Goal: Task Accomplishment & Management: Complete application form

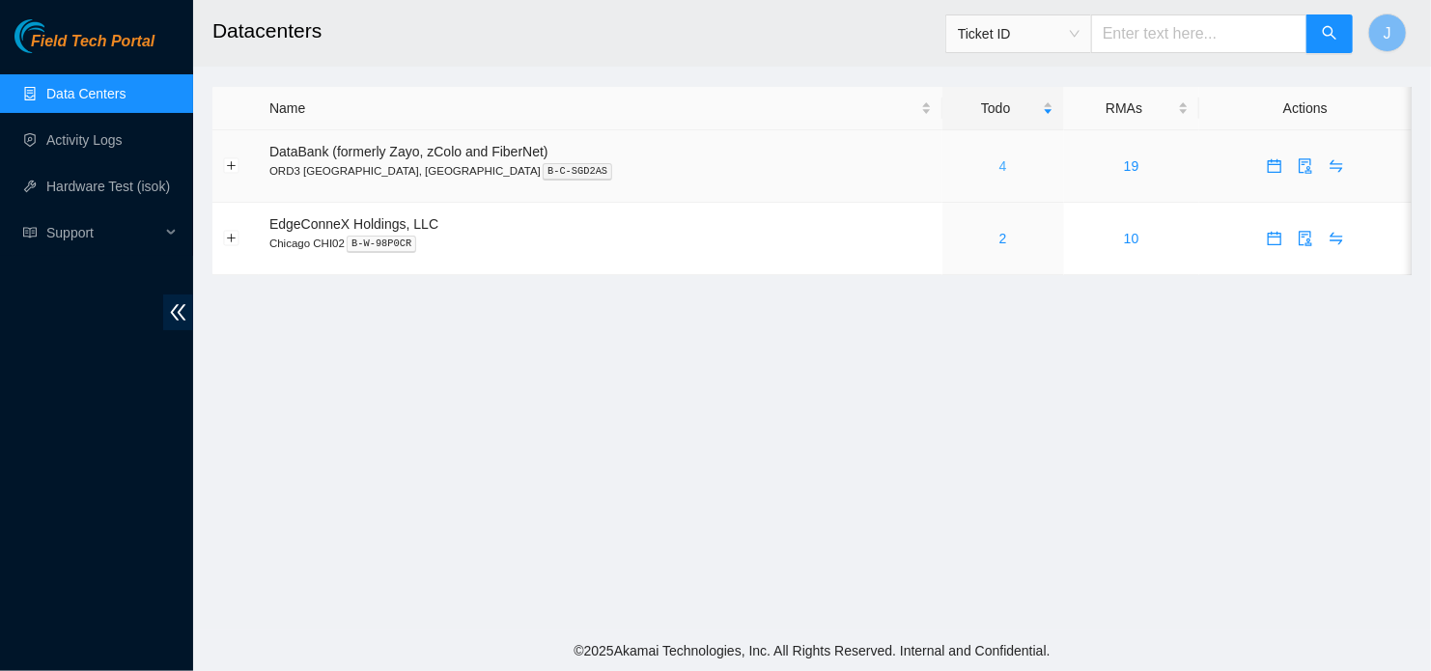
click at [999, 169] on link "4" at bounding box center [1003, 165] width 8 height 15
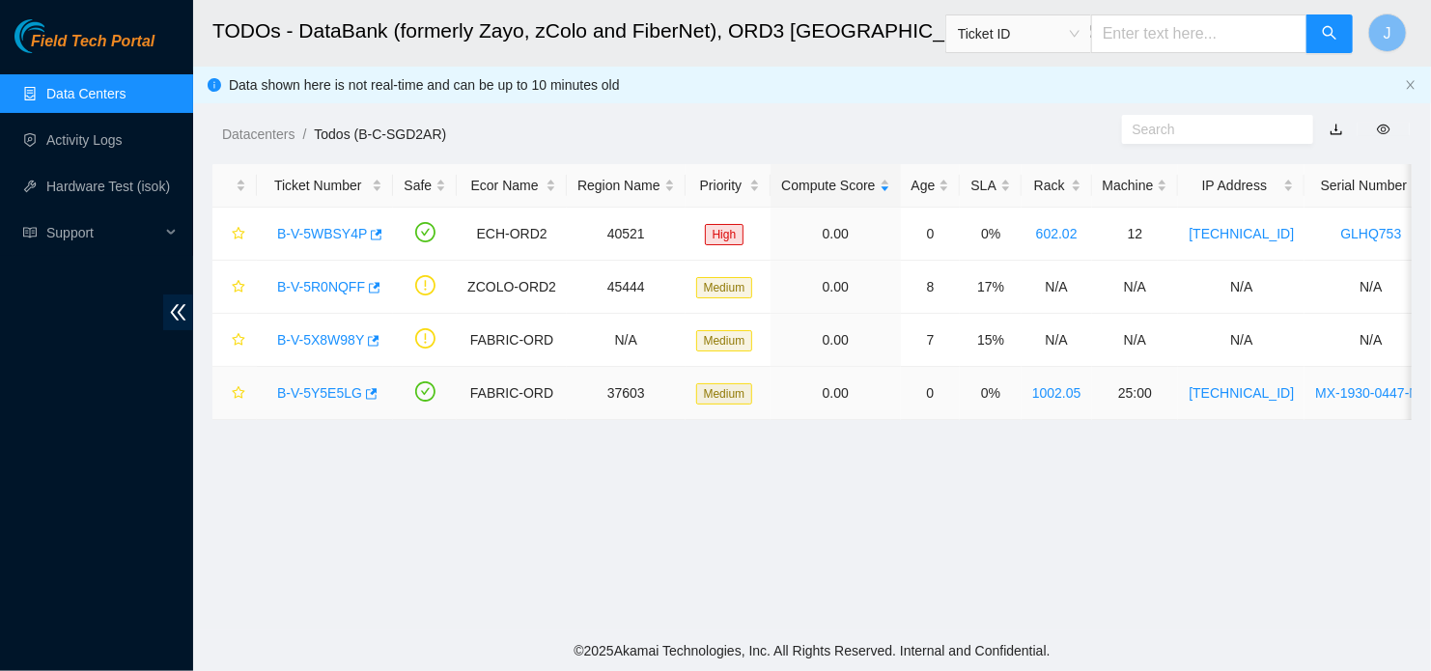
click at [314, 394] on link "B-V-5Y5E5LG" at bounding box center [319, 392] width 85 height 15
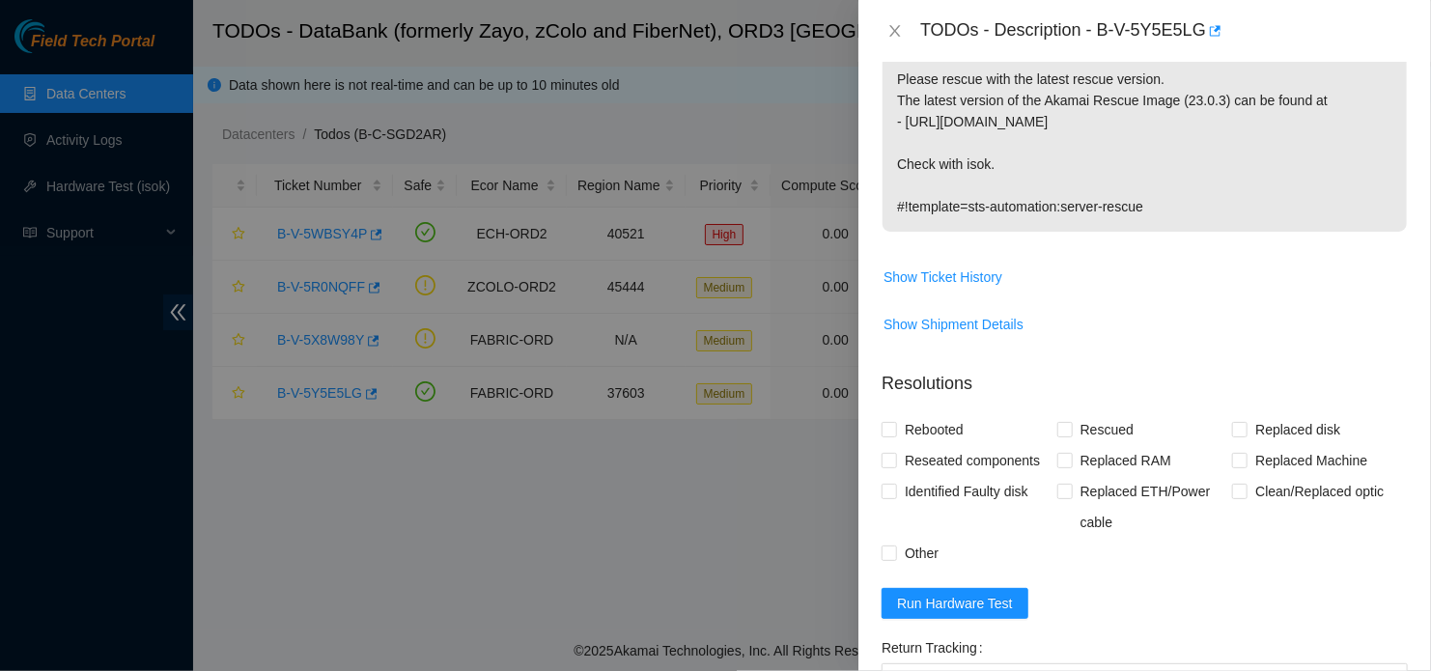
scroll to position [668, 0]
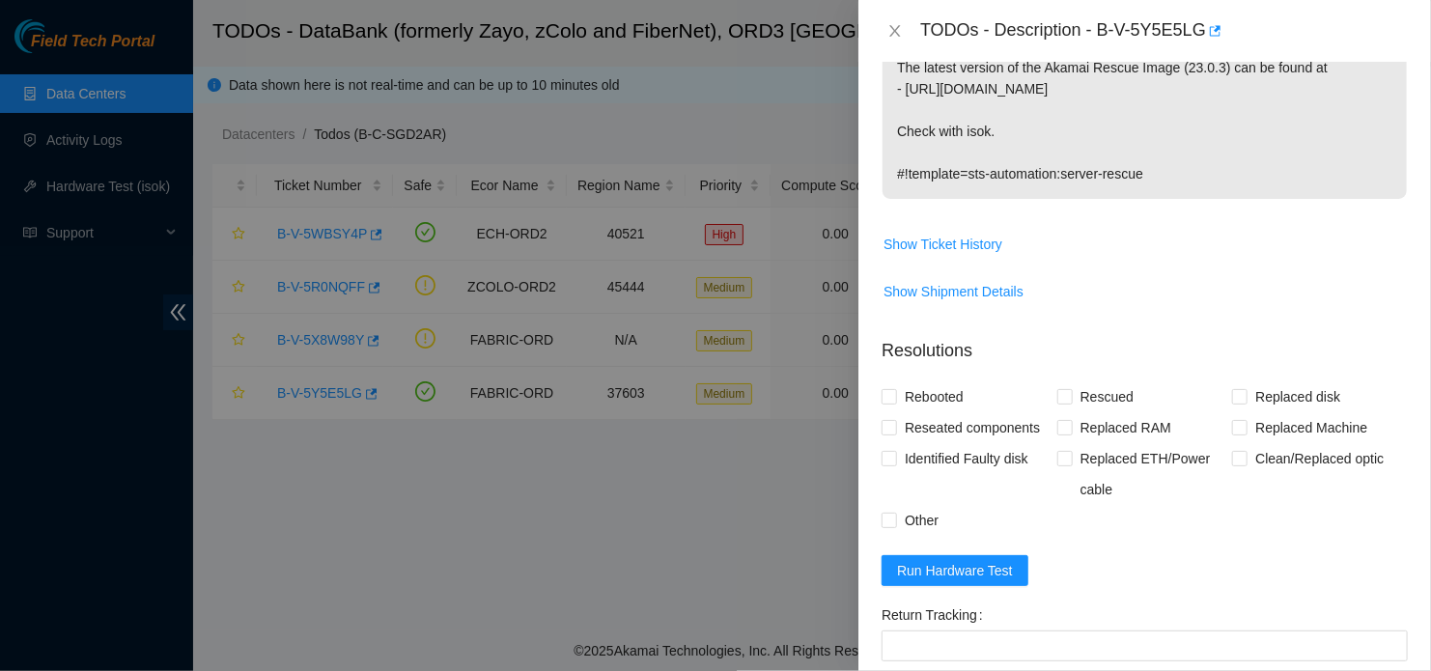
click at [1354, 505] on div "Clean/Replaced optic" at bounding box center [1320, 474] width 176 height 62
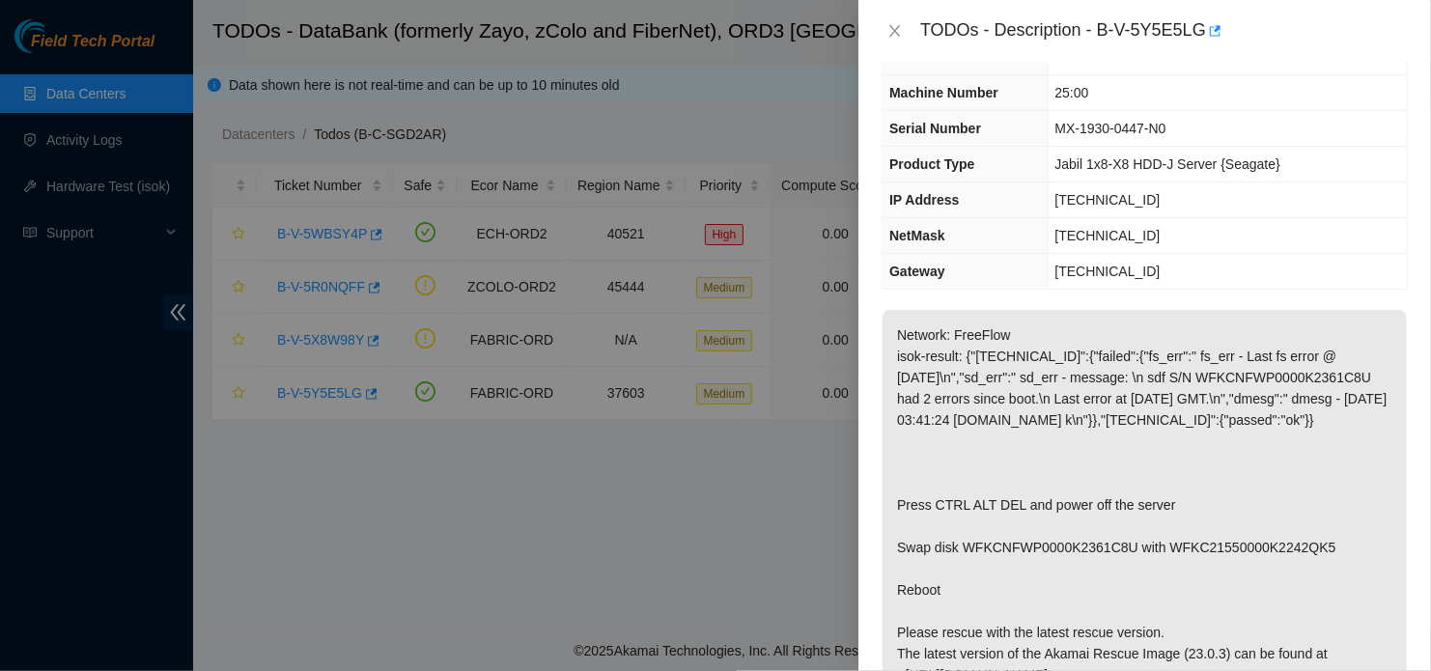
scroll to position [0, 0]
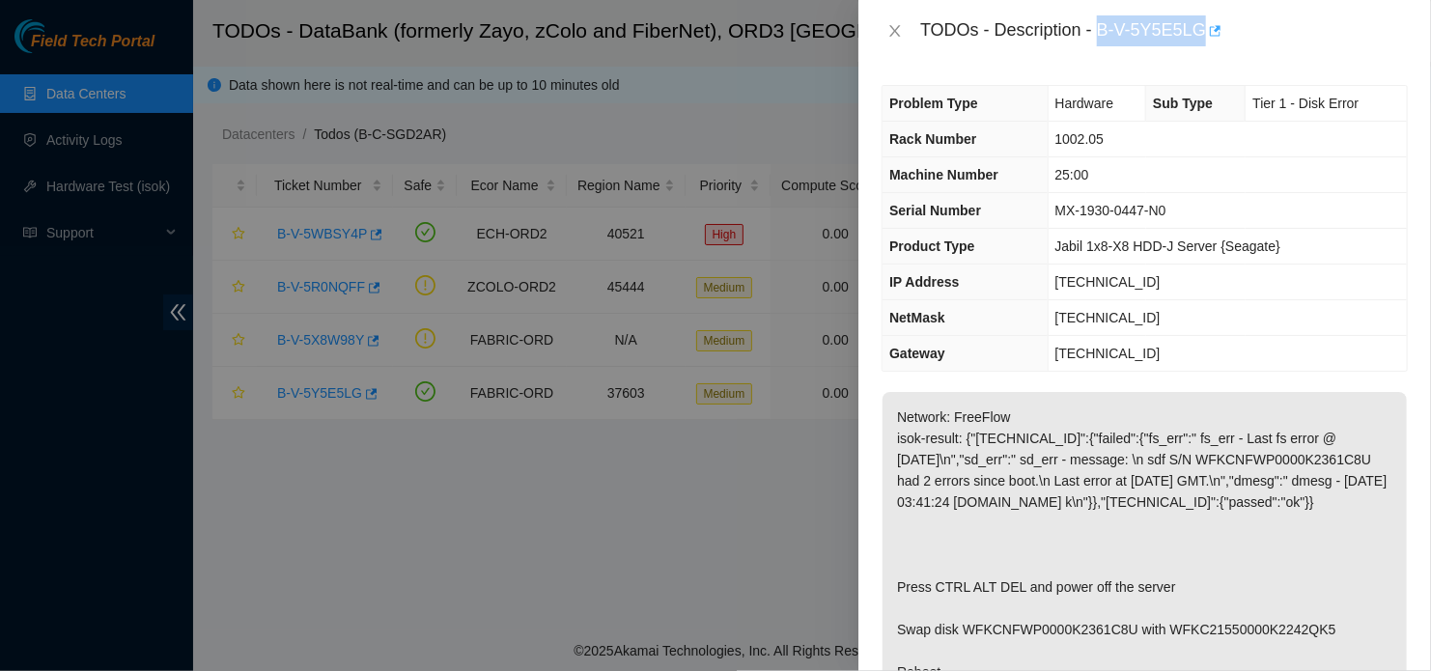
drag, startPoint x: 1099, startPoint y: 31, endPoint x: 1203, endPoint y: 34, distance: 104.3
click at [1203, 34] on div "TODOs - Description - B-V-5Y5E5LG" at bounding box center [1163, 30] width 487 height 31
copy div "B-V-5Y5E5LG"
click at [1340, 560] on p "Network: FreeFlow isok-result: {"23.33.84.52":{"failed":{"fs_err":" fs_err - La…" at bounding box center [1144, 629] width 524 height 475
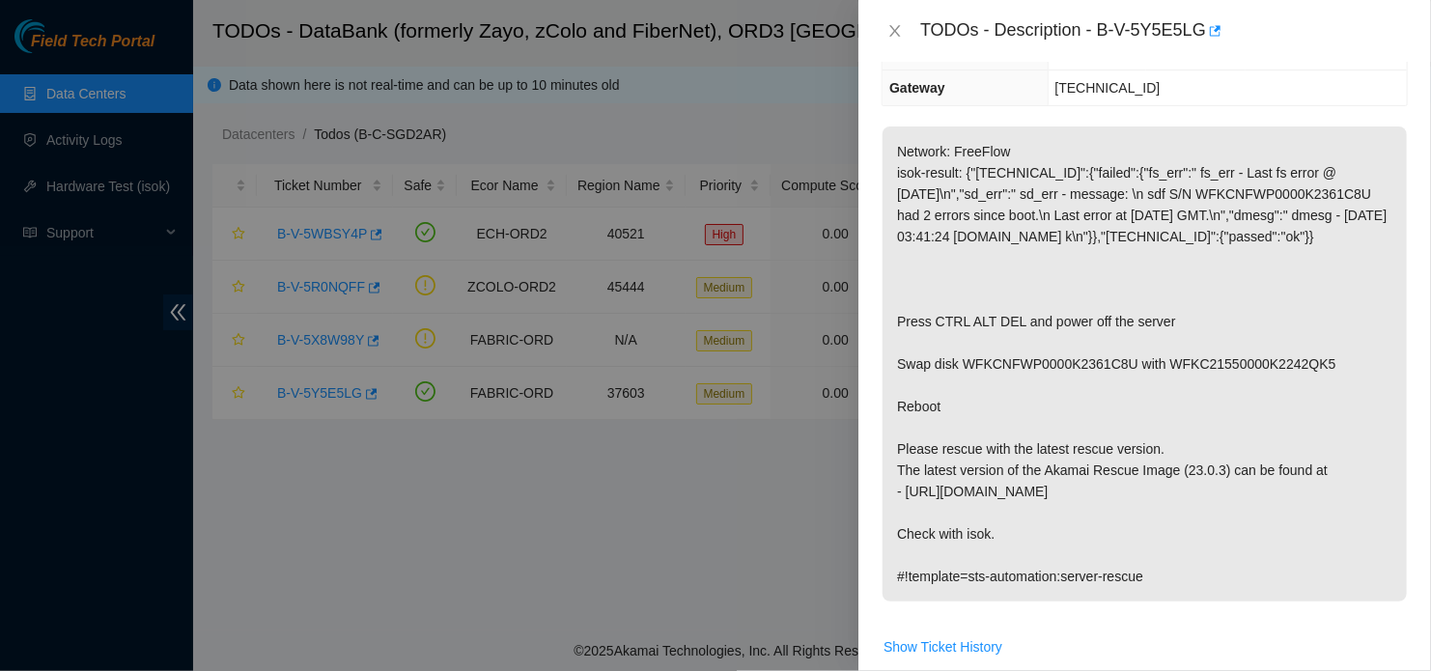
scroll to position [278, 0]
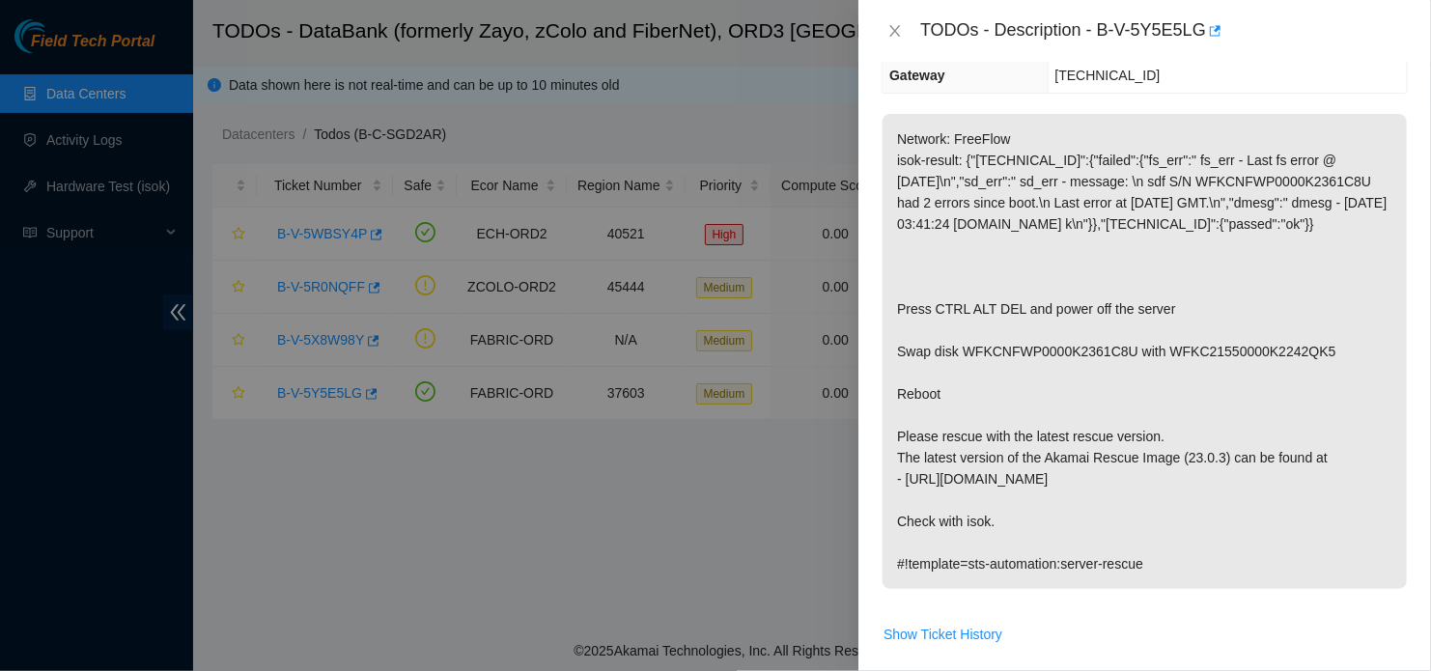
click at [1113, 618] on td "Network: FreeFlow isok-result: {"23.33.84.52":{"failed":{"fs_err":" fs_err - La…" at bounding box center [1144, 365] width 526 height 505
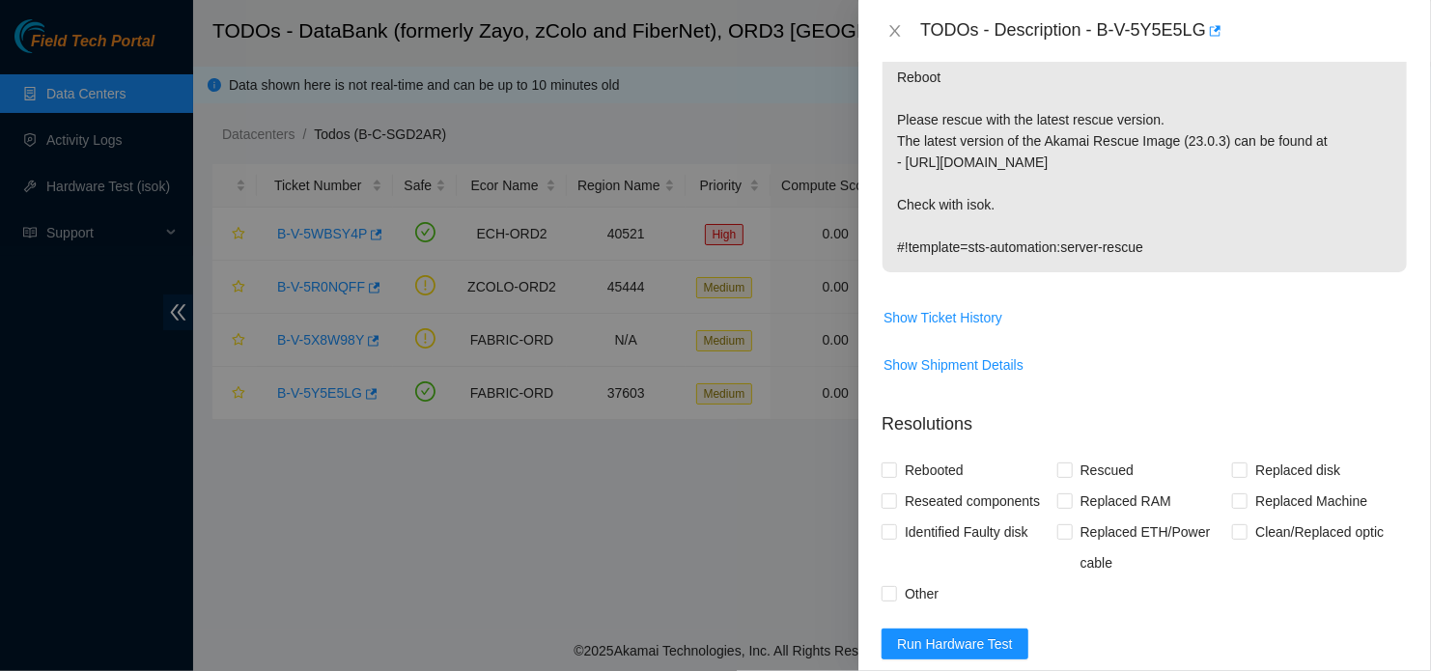
scroll to position [600, 0]
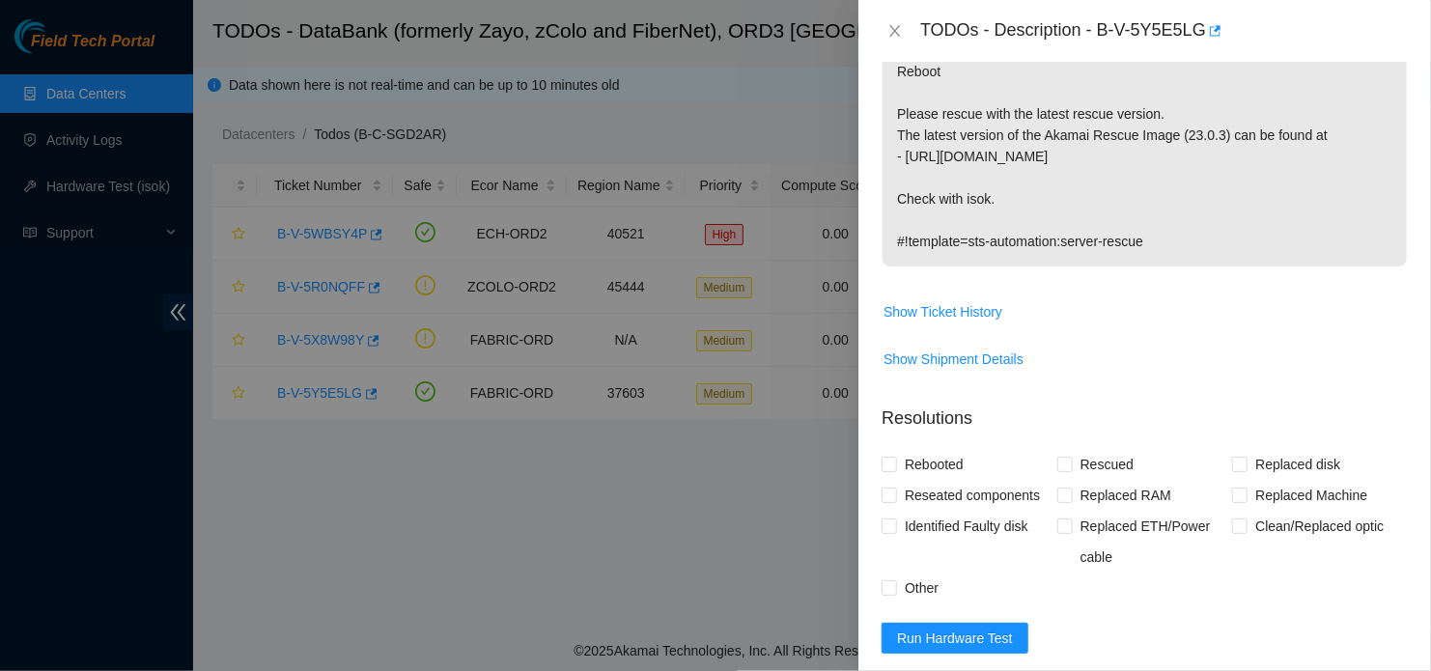
drag, startPoint x: 995, startPoint y: 477, endPoint x: 953, endPoint y: 407, distance: 81.5
click at [953, 390] on td "Show Shipment Details" at bounding box center [1144, 366] width 526 height 47
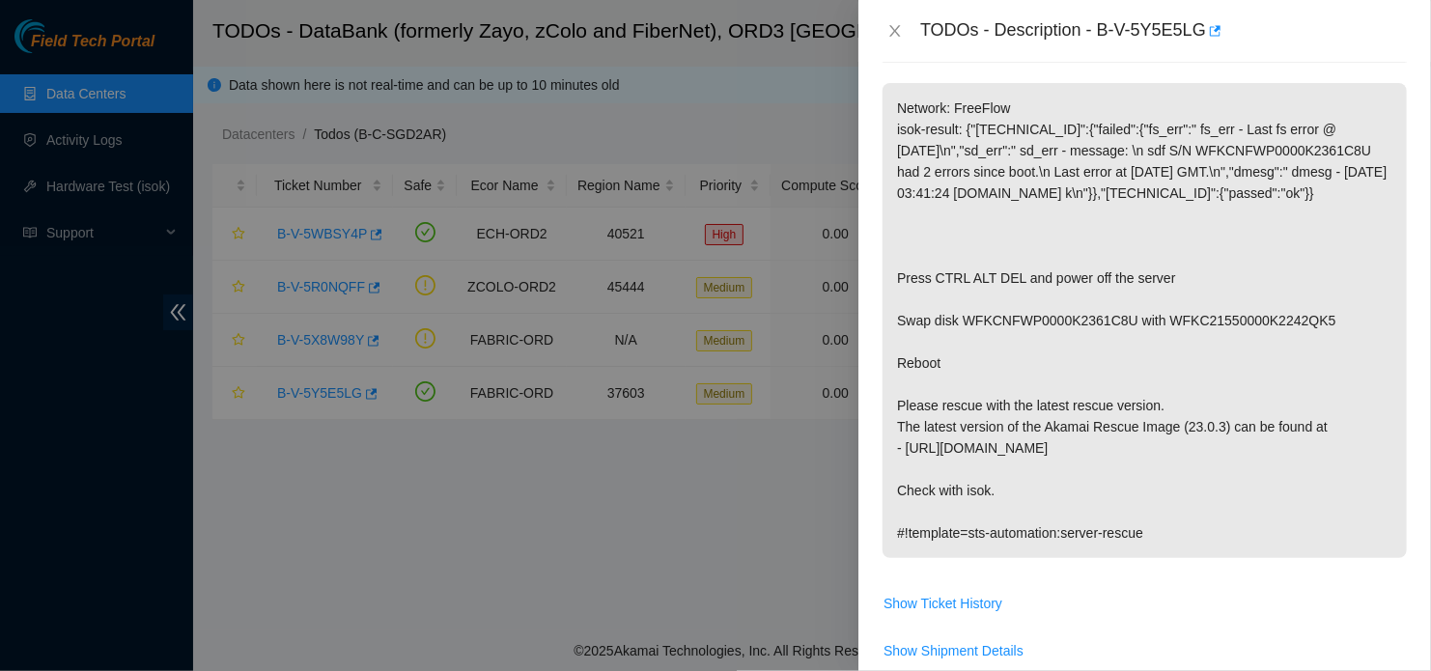
scroll to position [309, 0]
drag, startPoint x: 963, startPoint y: 340, endPoint x: 1031, endPoint y: 344, distance: 67.7
click at [1031, 344] on p "Network: FreeFlow isok-result: {"23.33.84.52":{"failed":{"fs_err":" fs_err - La…" at bounding box center [1144, 320] width 524 height 475
copy p "WFKCNFWP"
click at [1090, 526] on p "Network: FreeFlow isok-result: {"23.33.84.52":{"failed":{"fs_err":" fs_err - La…" at bounding box center [1144, 320] width 524 height 475
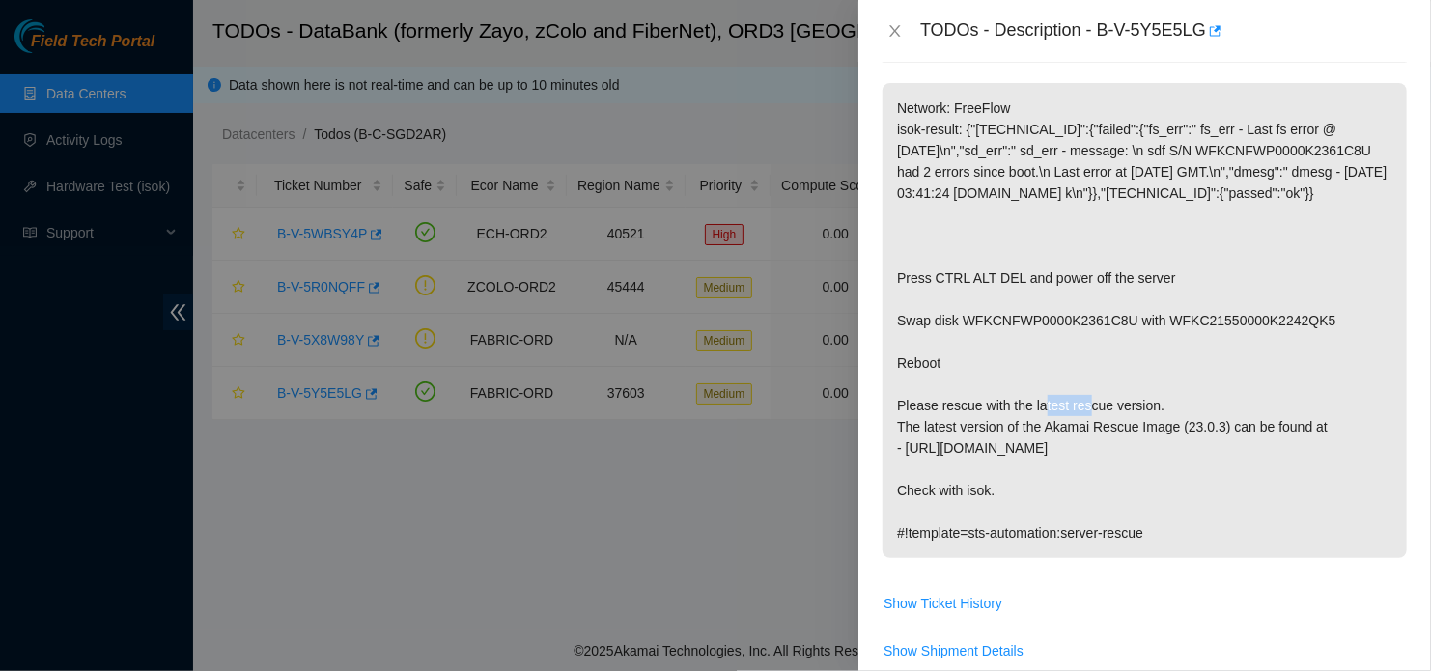
drag, startPoint x: 1157, startPoint y: 340, endPoint x: 1218, endPoint y: 348, distance: 61.3
click at [1218, 348] on p "Network: FreeFlow isok-result: {"23.33.84.52":{"failed":{"fs_err":" fs_err - La…" at bounding box center [1144, 320] width 524 height 475
copy p "WFKC2155"
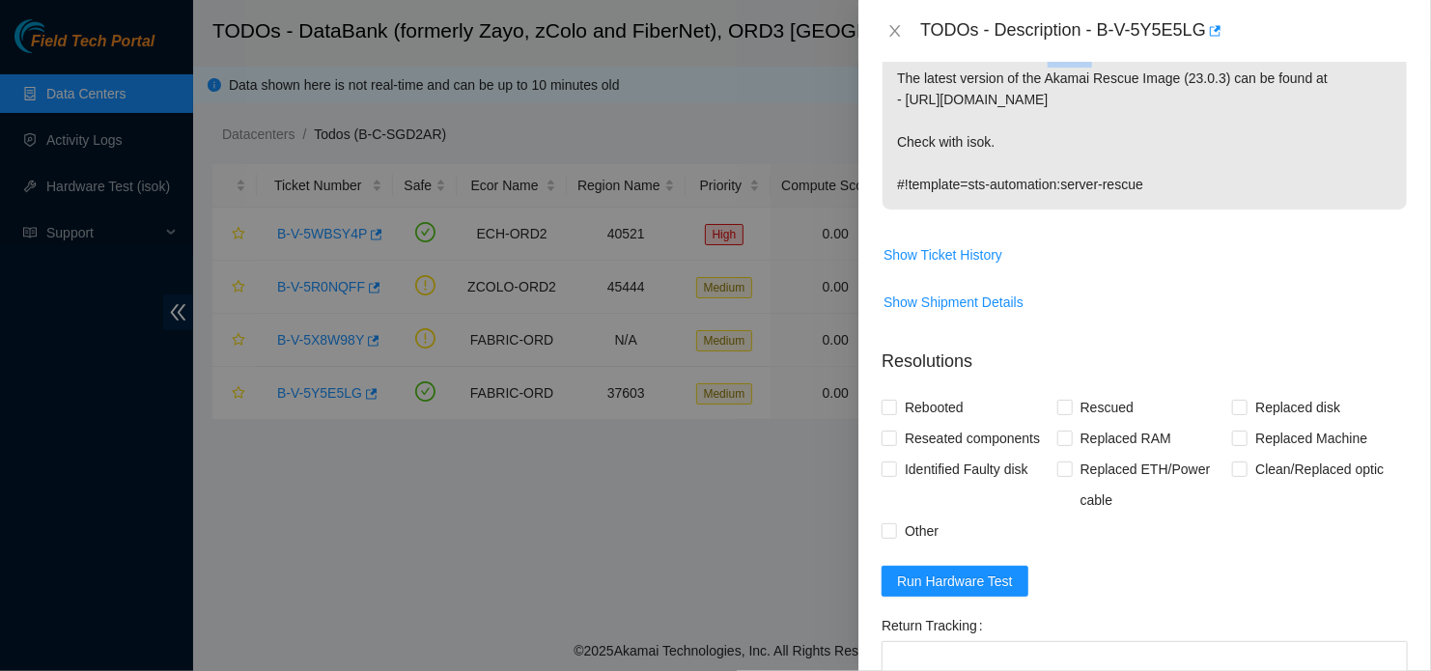
scroll to position [660, 0]
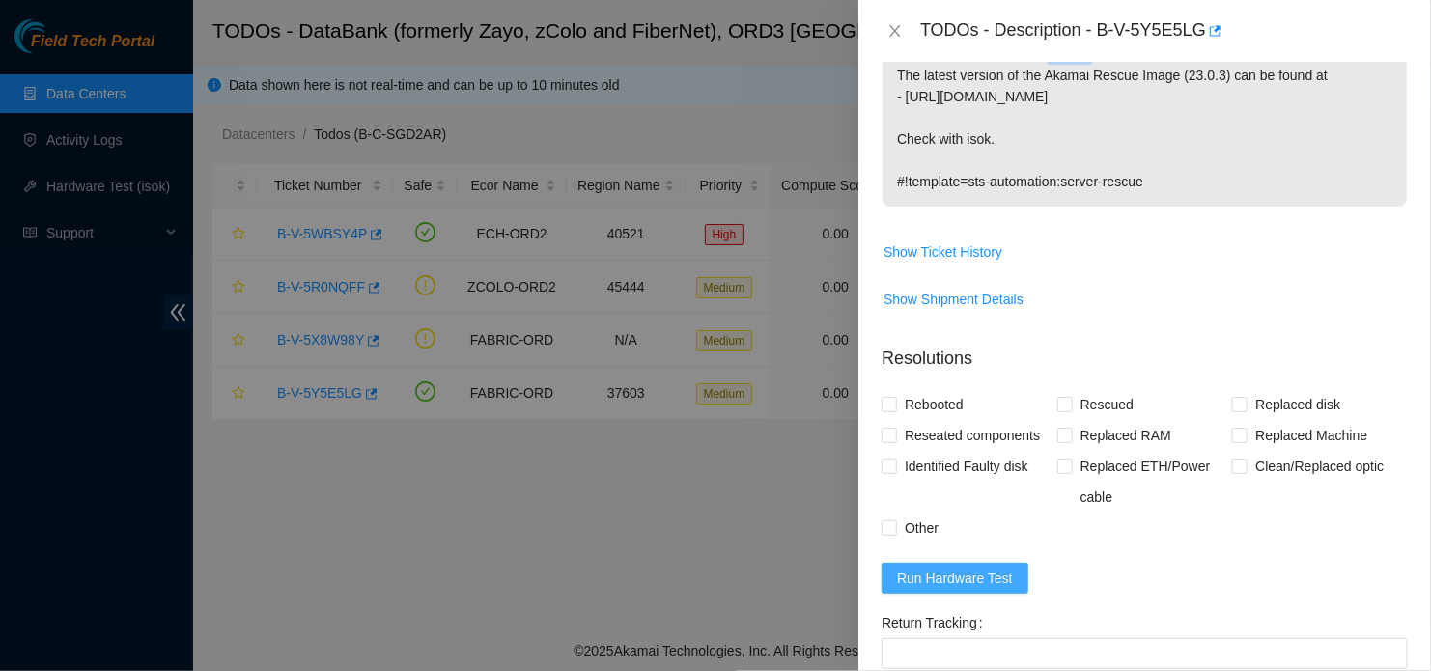
click at [950, 589] on span "Run Hardware Test" at bounding box center [955, 578] width 116 height 21
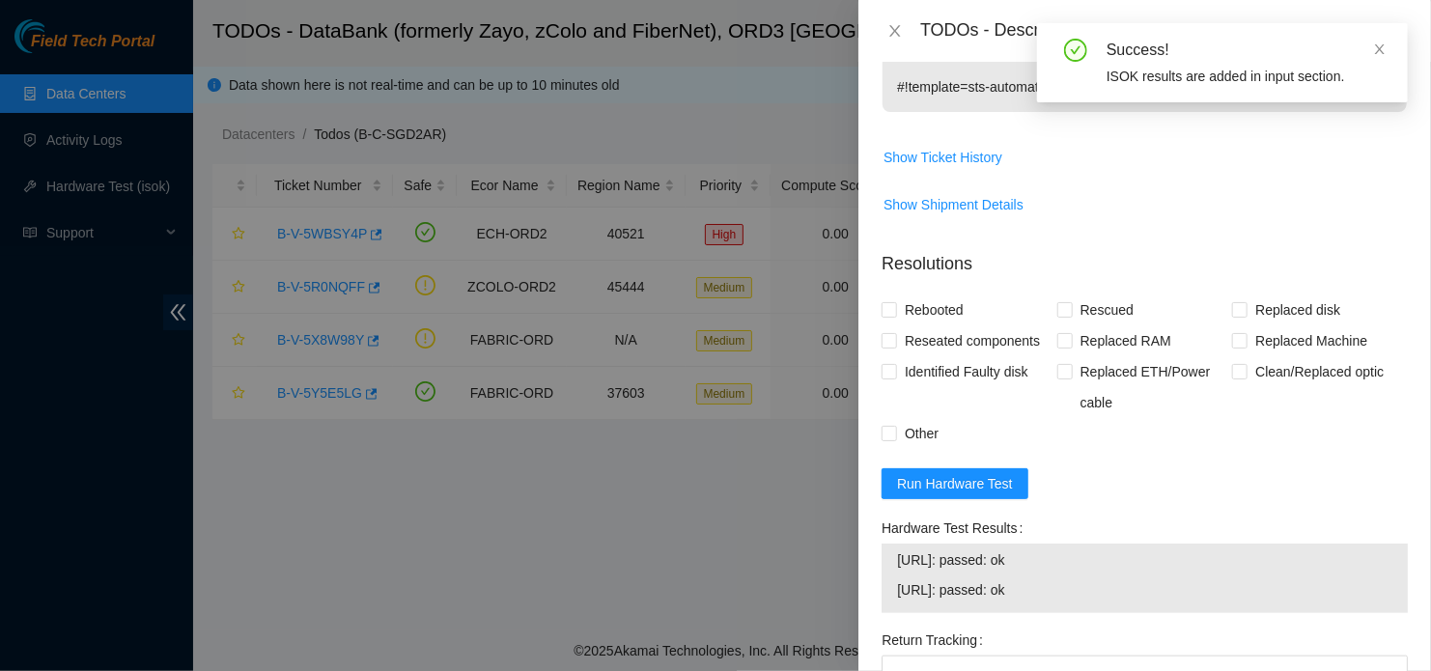
scroll to position [754, 0]
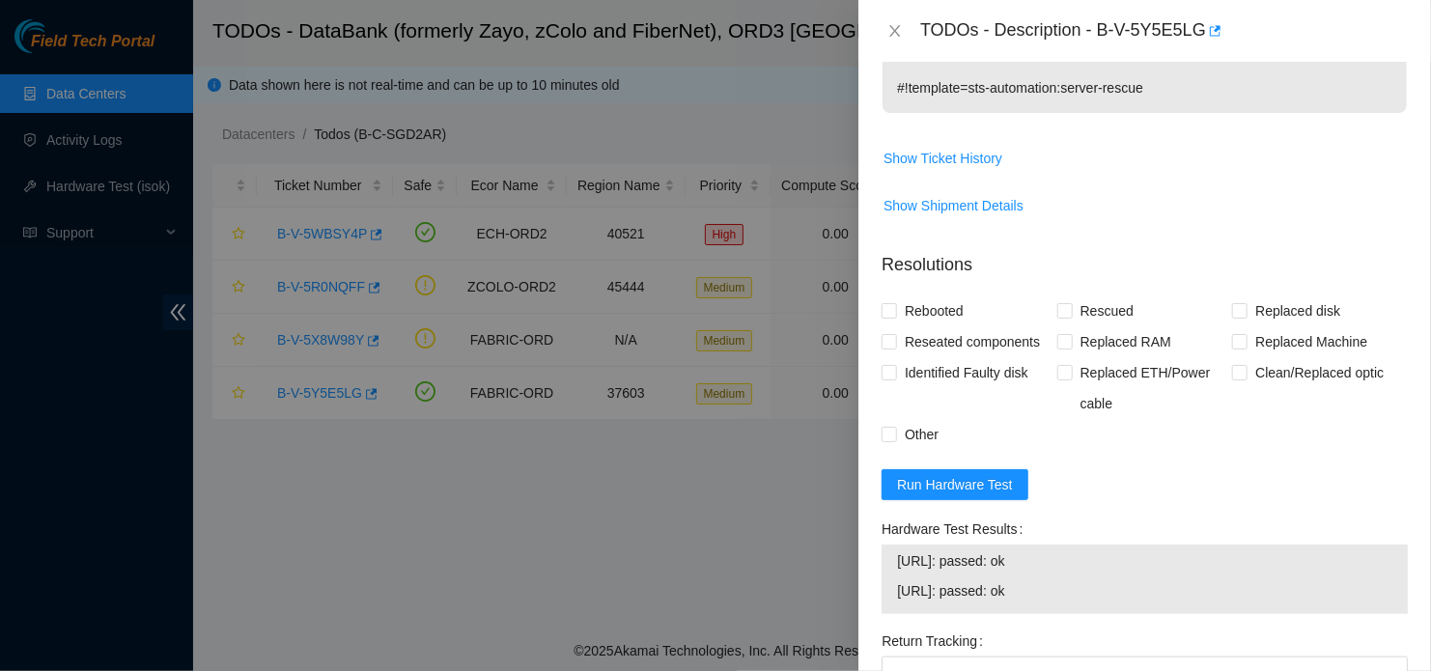
click at [1192, 529] on form "Resolutions Rebooted Rescued Replaced disk Reseated components Replaced RAM Rep…" at bounding box center [1144, 570] width 526 height 667
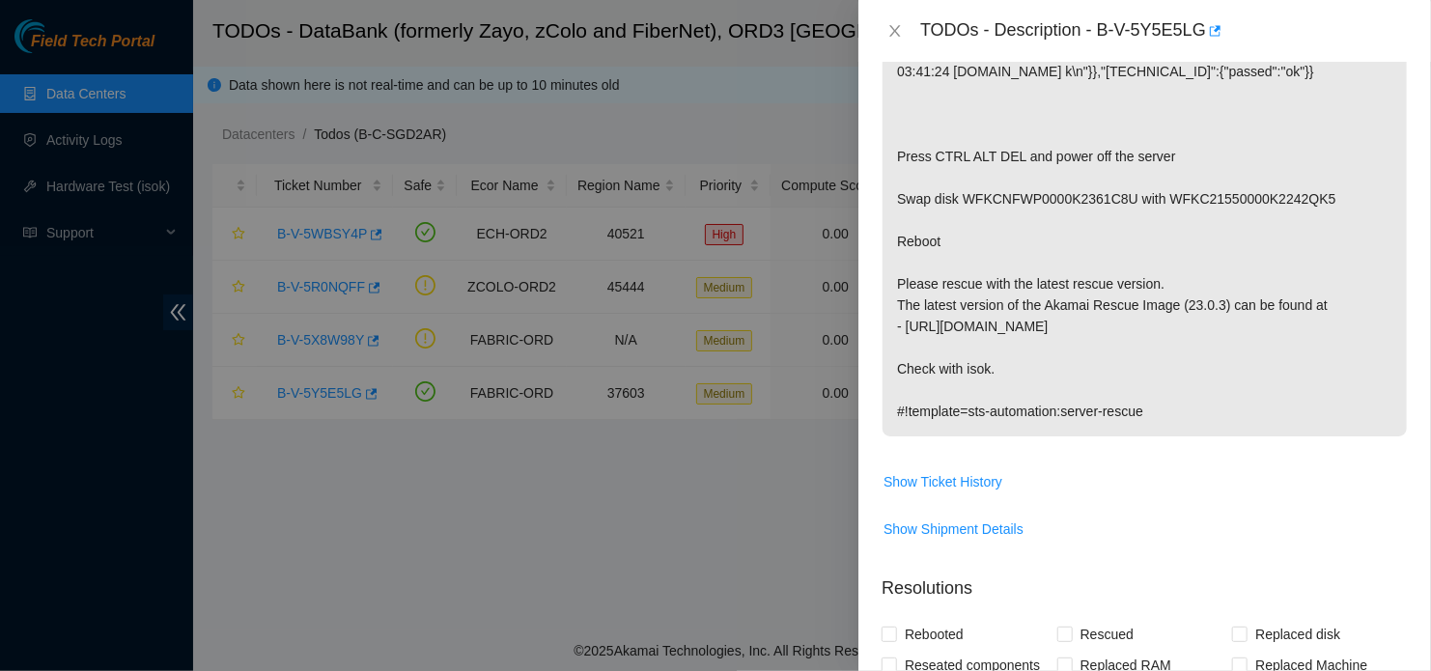
scroll to position [430, 0]
click at [74, 400] on div at bounding box center [715, 335] width 1431 height 671
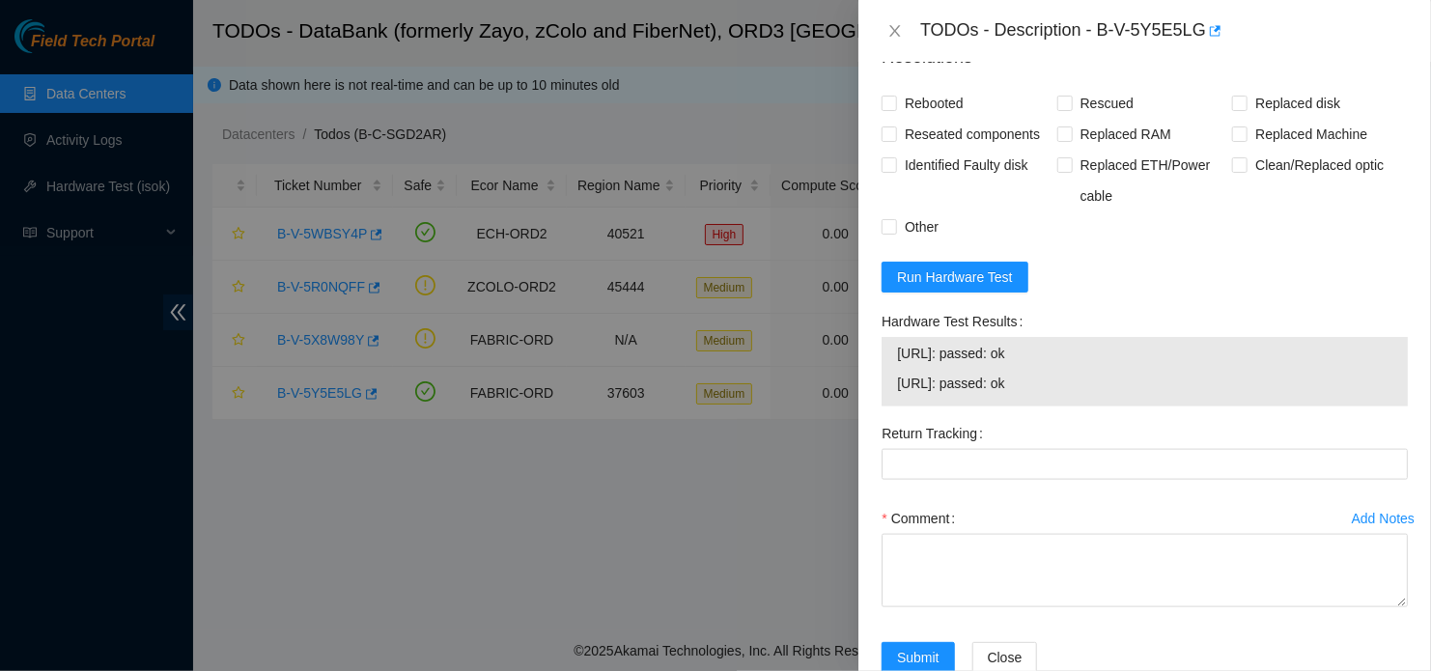
scroll to position [1009, 0]
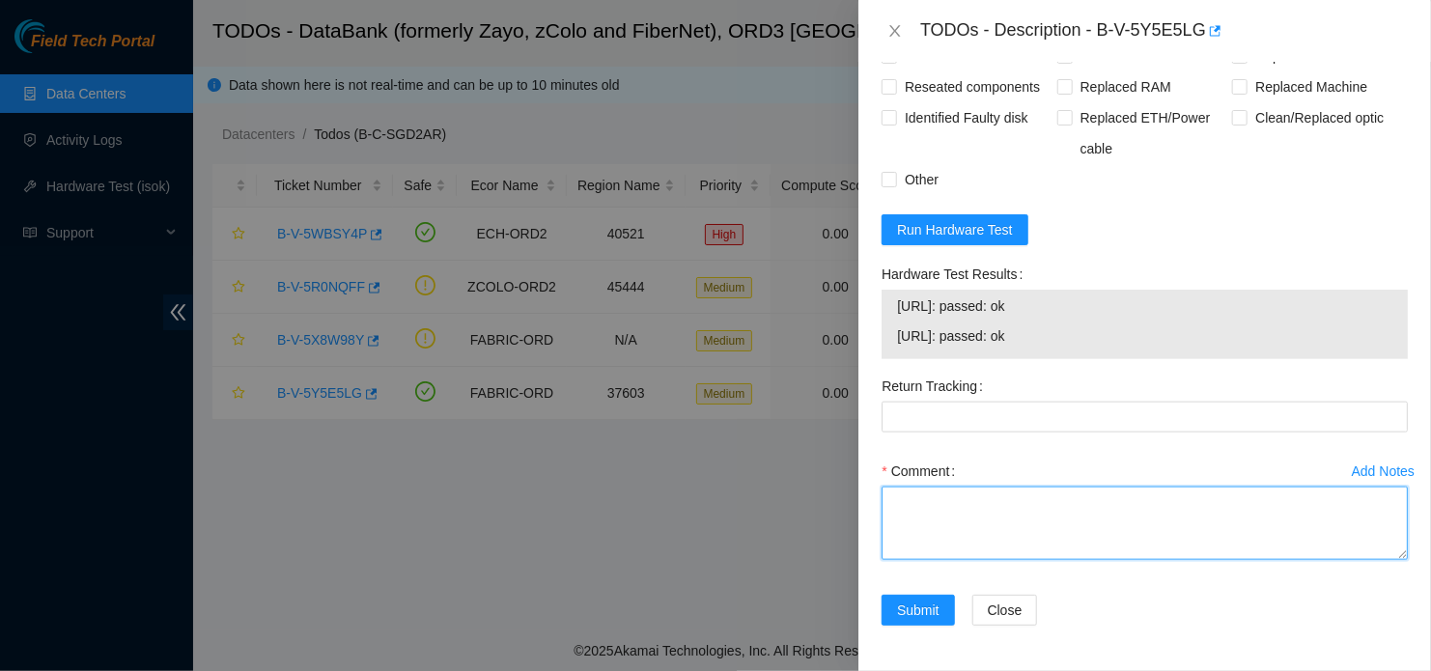
click at [1026, 543] on textarea "Comment" at bounding box center [1144, 523] width 526 height 73
click at [965, 537] on textarea "Comment" at bounding box center [1144, 523] width 526 height 73
paste textarea "- Located device - DBD with SN WFKCNFWP and WFKC2155 were swapped - Device resc…"
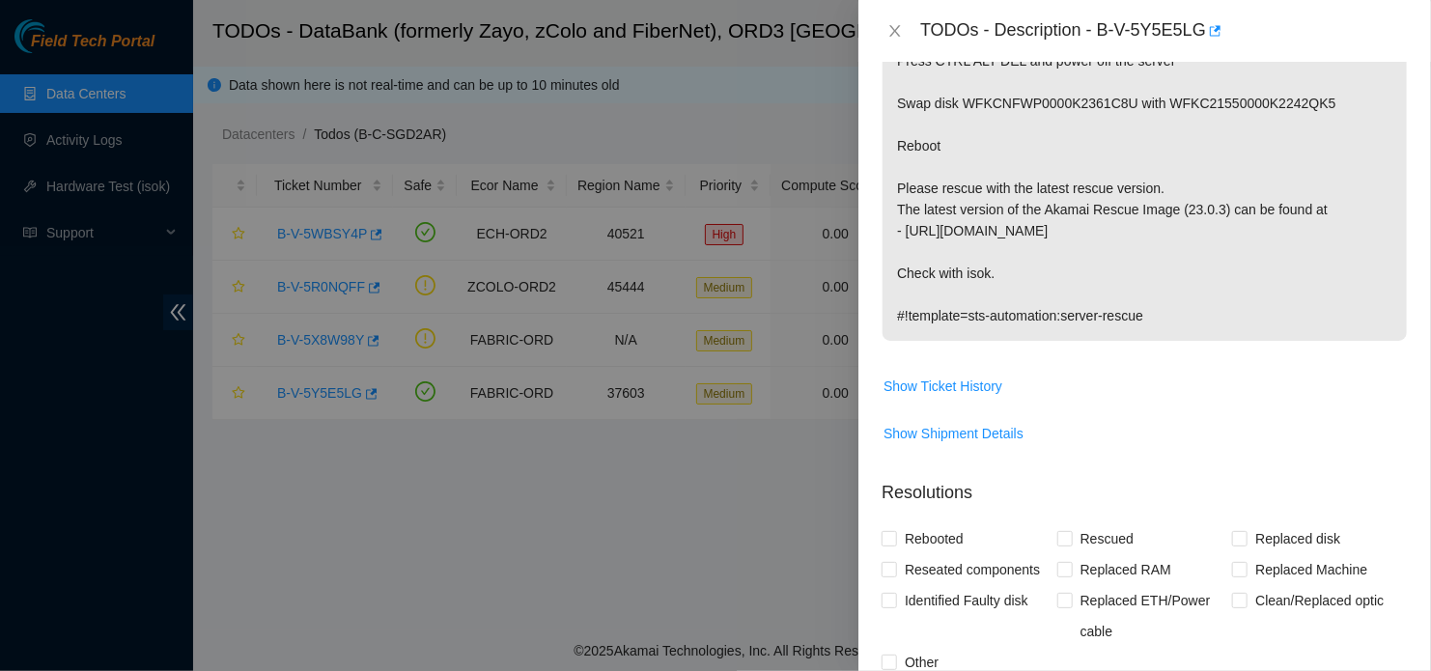
scroll to position [623, 0]
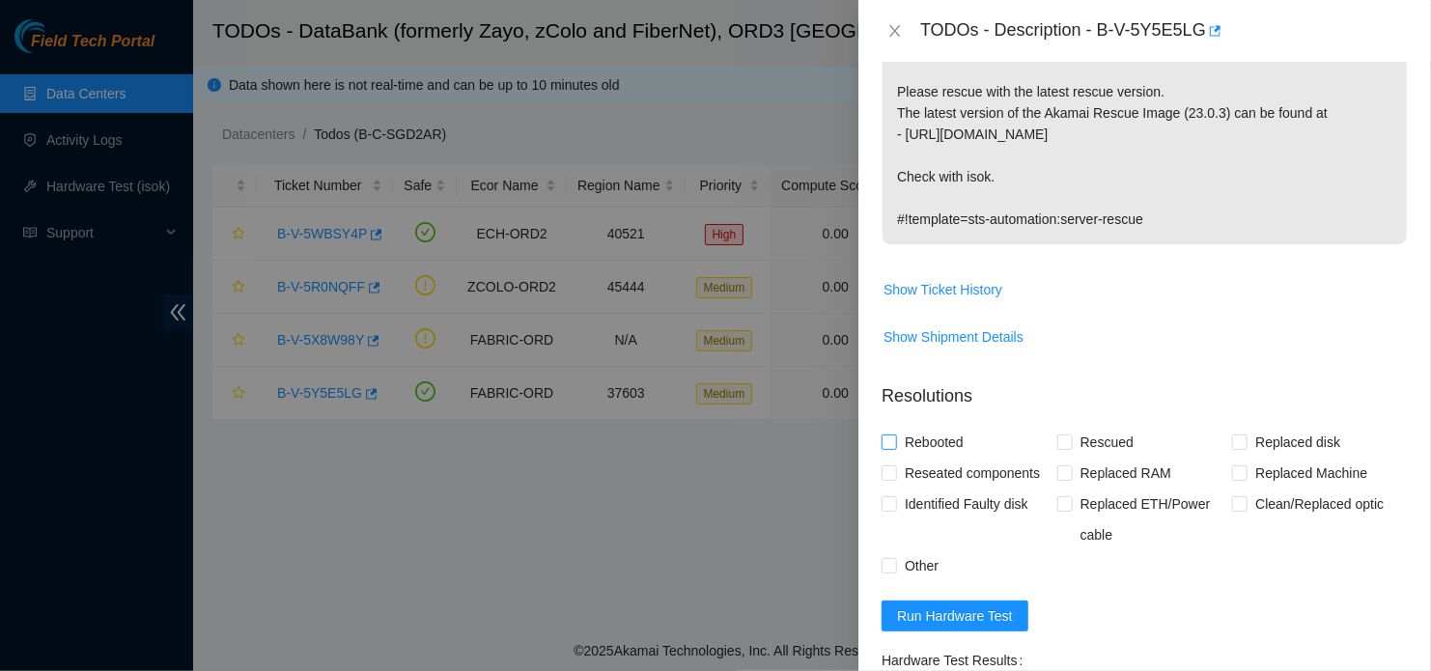
type textarea "- Located device - DBD with SN WFKCNFWP and WFKC2155 were swapped - Device resc…"
click at [893, 448] on input "Rebooted" at bounding box center [888, 441] width 14 height 14
checkbox input "true"
click at [1062, 448] on input "Rescued" at bounding box center [1064, 441] width 14 height 14
checkbox input "true"
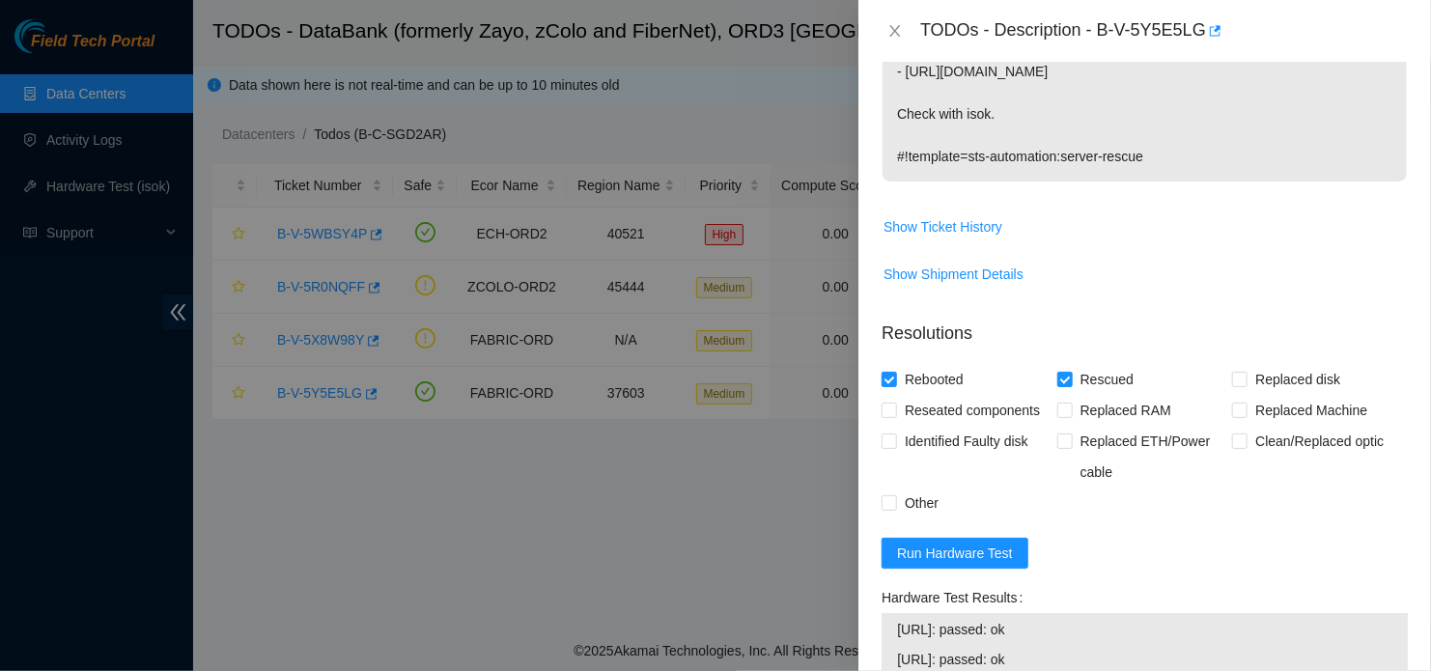
scroll to position [719, 0]
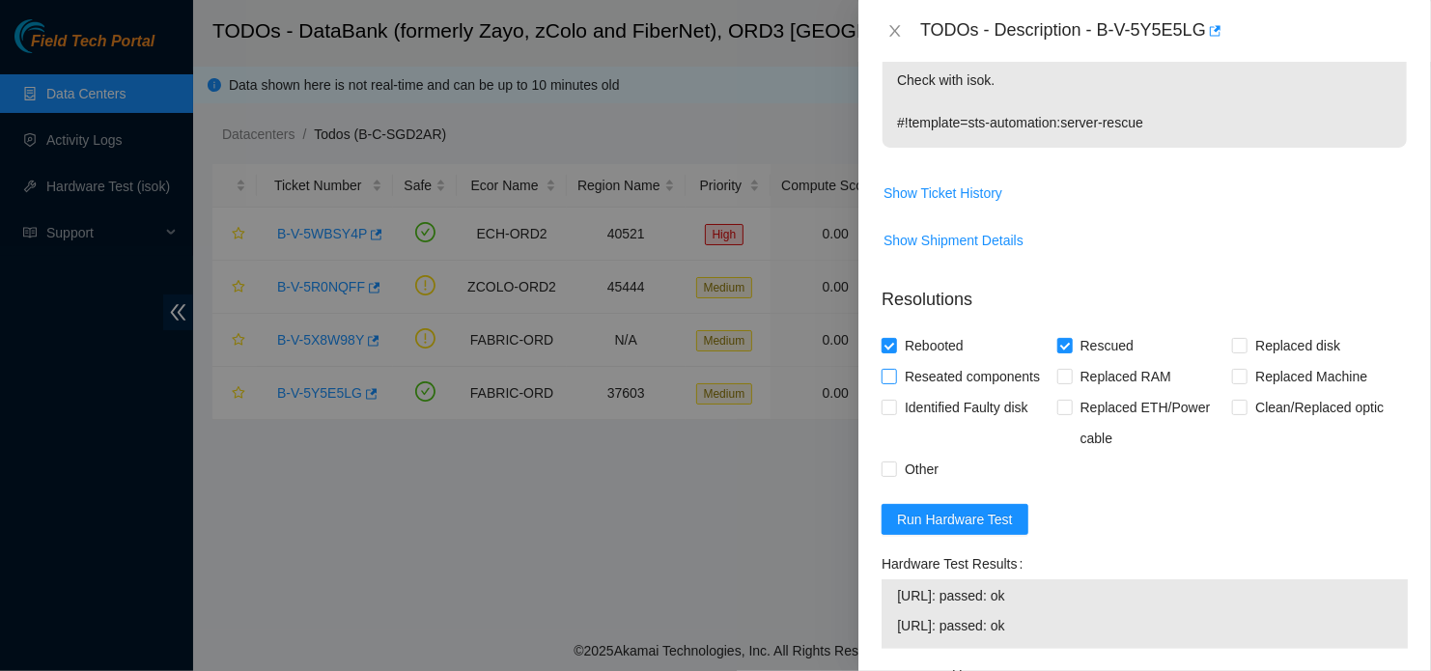
click at [886, 382] on input "Reseated components" at bounding box center [888, 376] width 14 height 14
checkbox input "true"
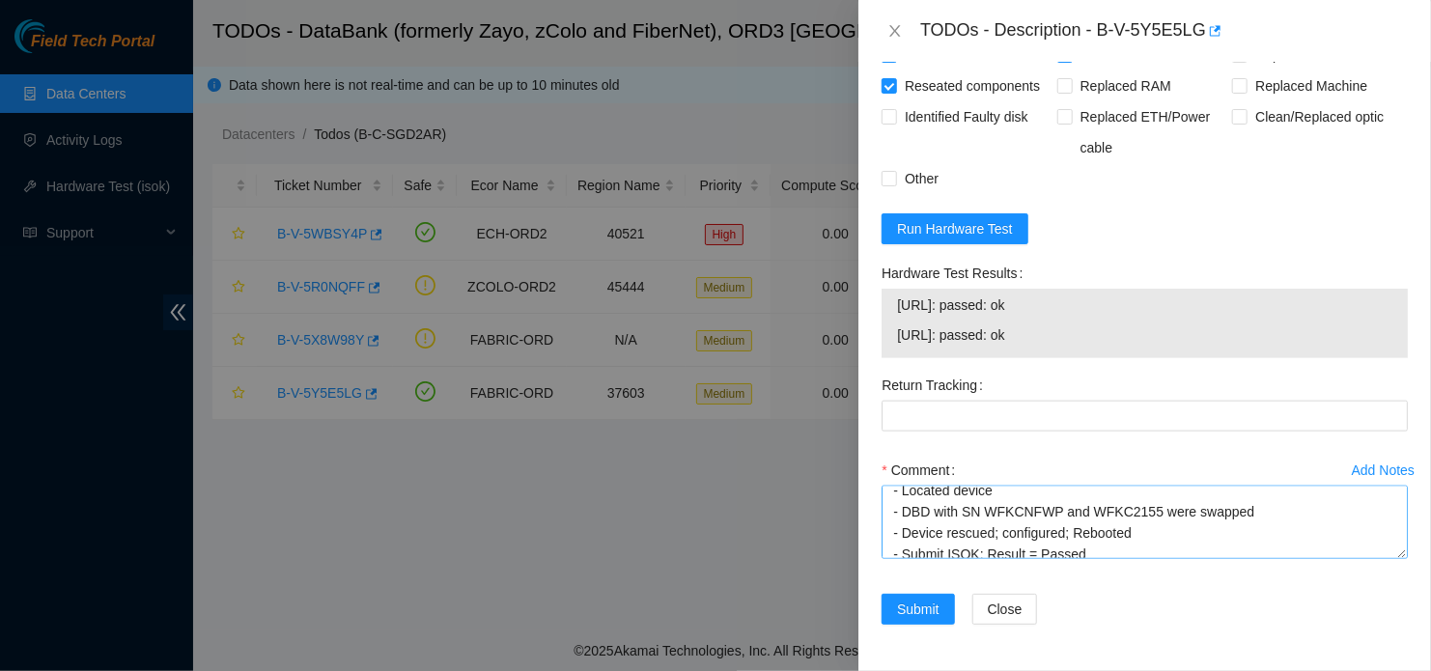
scroll to position [20, 0]
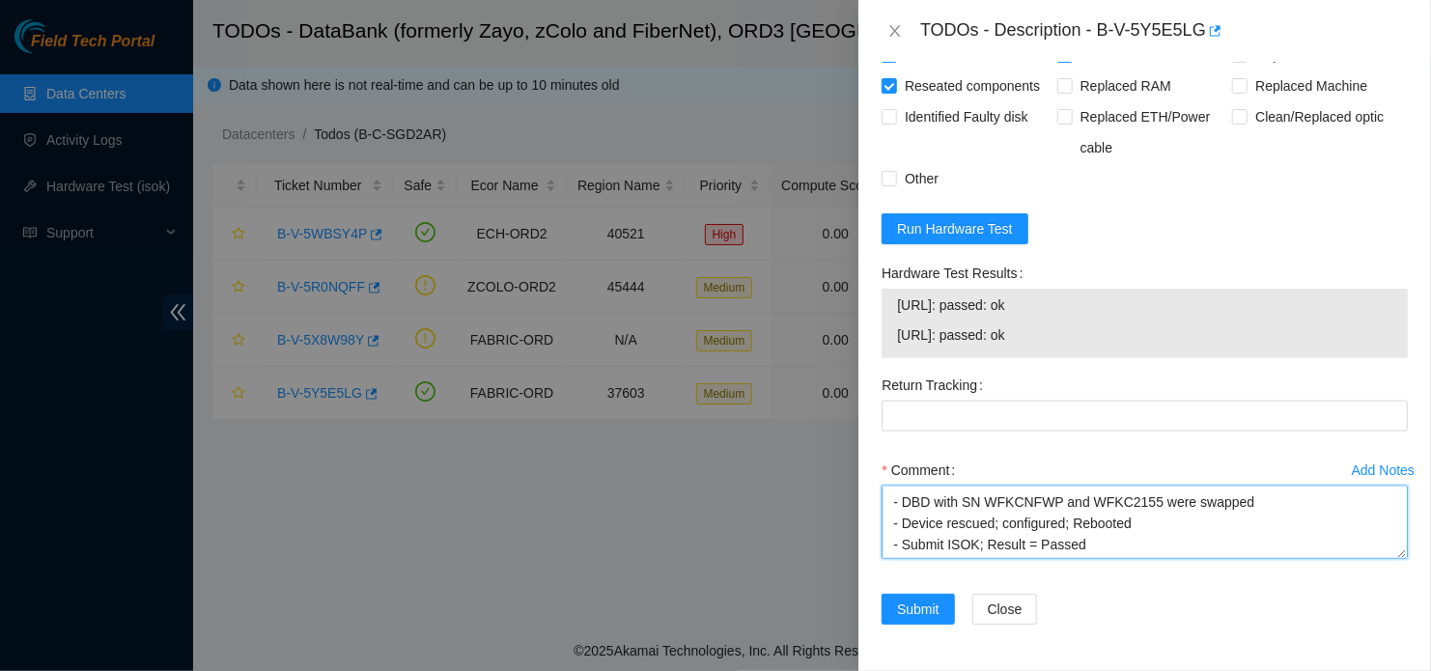
click at [979, 502] on textarea "- Located device - DBD with SN WFKCNFWP and WFKC2155 were swapped - Device resc…" at bounding box center [1144, 522] width 526 height 73
click at [1016, 551] on textarea "- Located device - DBD with SN: WFKCNFWP and WFKC2155 were swapped - Device res…" at bounding box center [1144, 522] width 526 height 73
click at [1018, 548] on textarea "- Located device - DBD with SN: WFKCNFWP and WFKC2155 were swapped - Device res…" at bounding box center [1144, 522] width 526 height 73
type textarea "- Located device - DBD with SN: WFKCNFWP and WFKC2155 were swapped - Device res…"
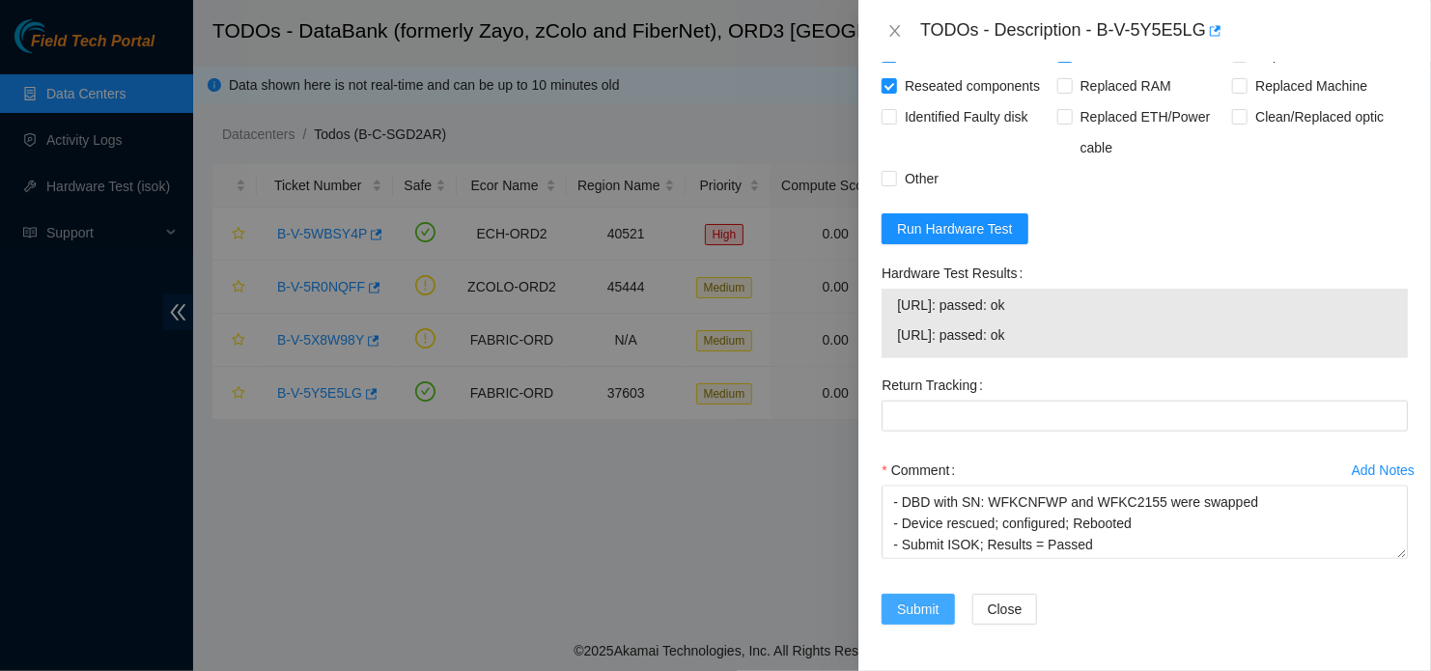
click at [933, 608] on span "Submit" at bounding box center [918, 608] width 42 height 21
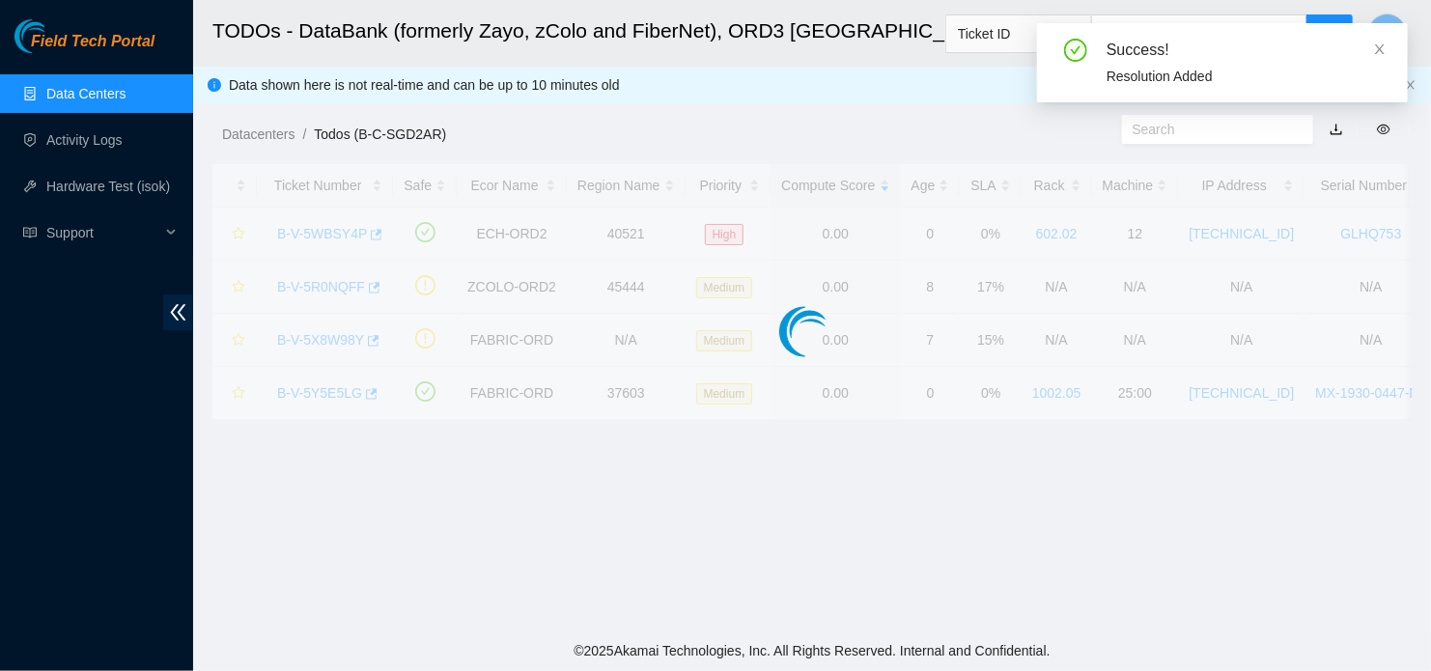
scroll to position [529, 0]
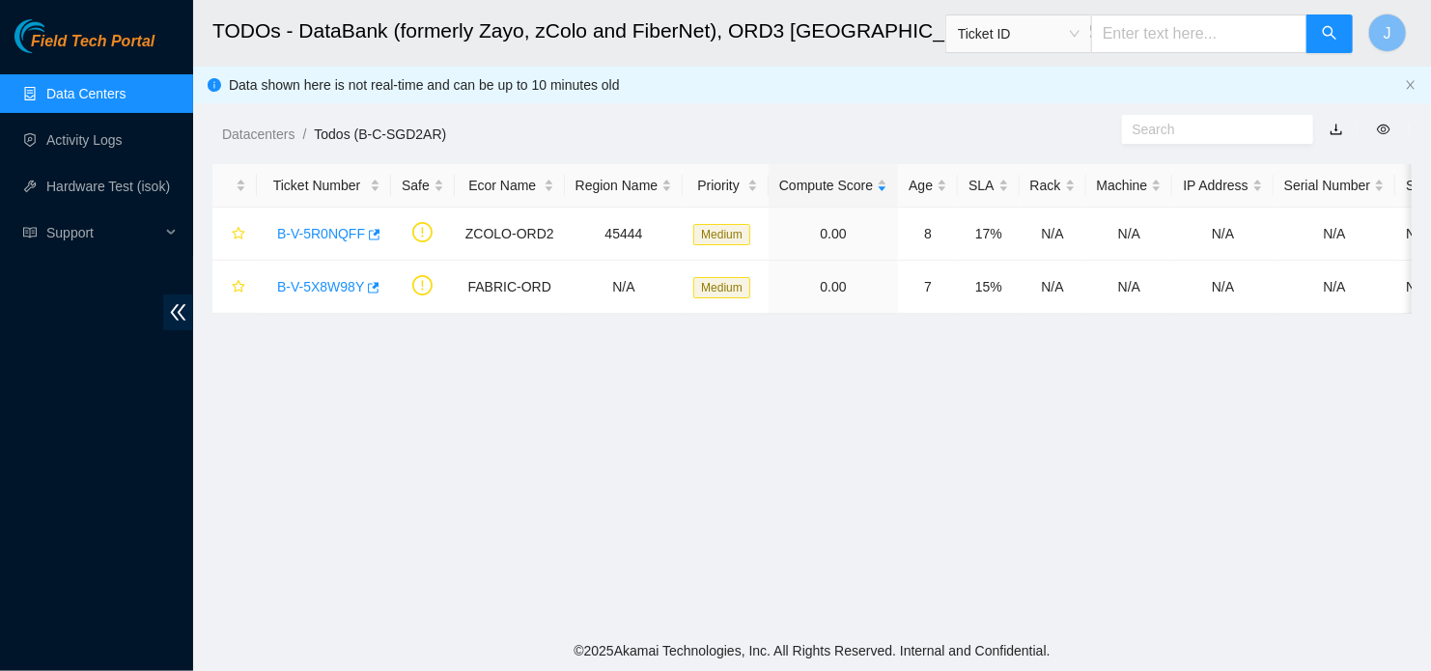
click at [91, 515] on div "Field Tech Portal Data Centers Activity Logs Hardware Test (isok) Support" at bounding box center [96, 345] width 193 height 652
